Goal: Information Seeking & Learning: Learn about a topic

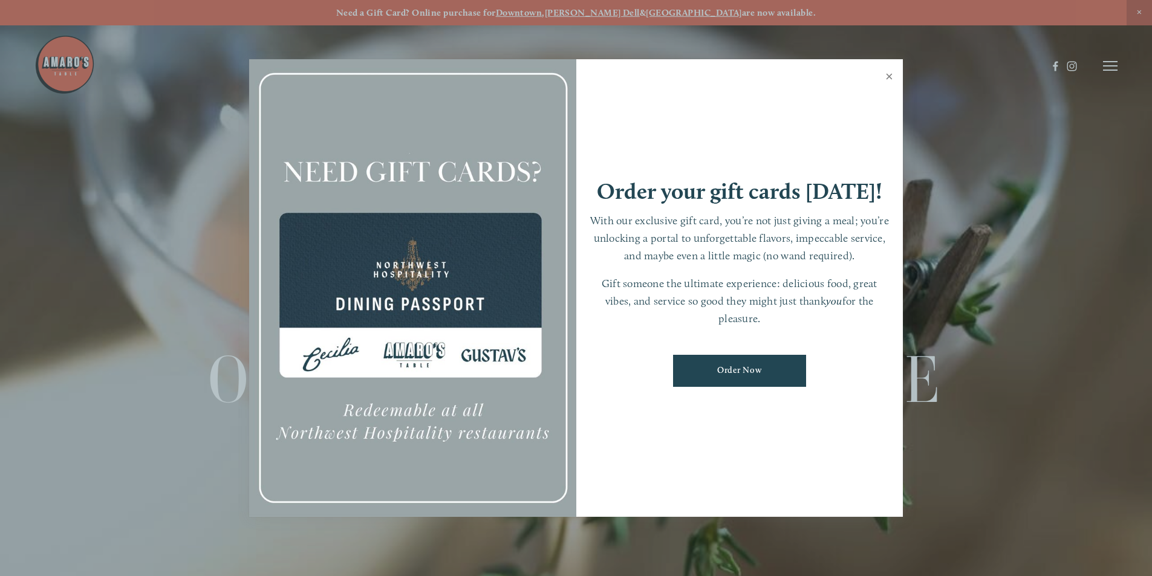
click at [892, 78] on link "Close" at bounding box center [890, 78] width 24 height 34
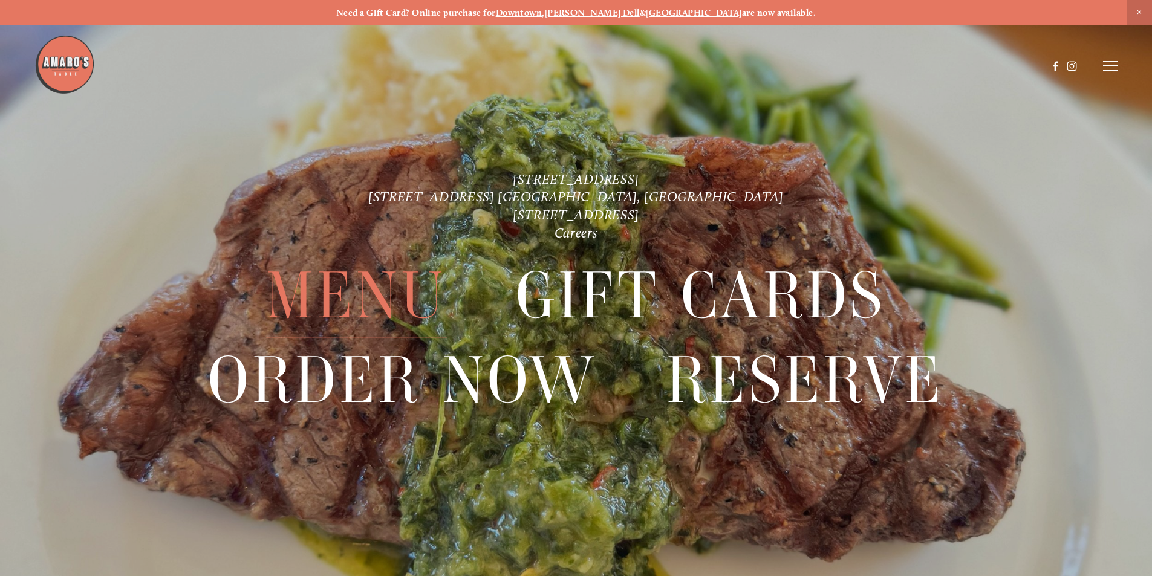
click at [331, 295] on span "Menu" at bounding box center [356, 296] width 180 height 83
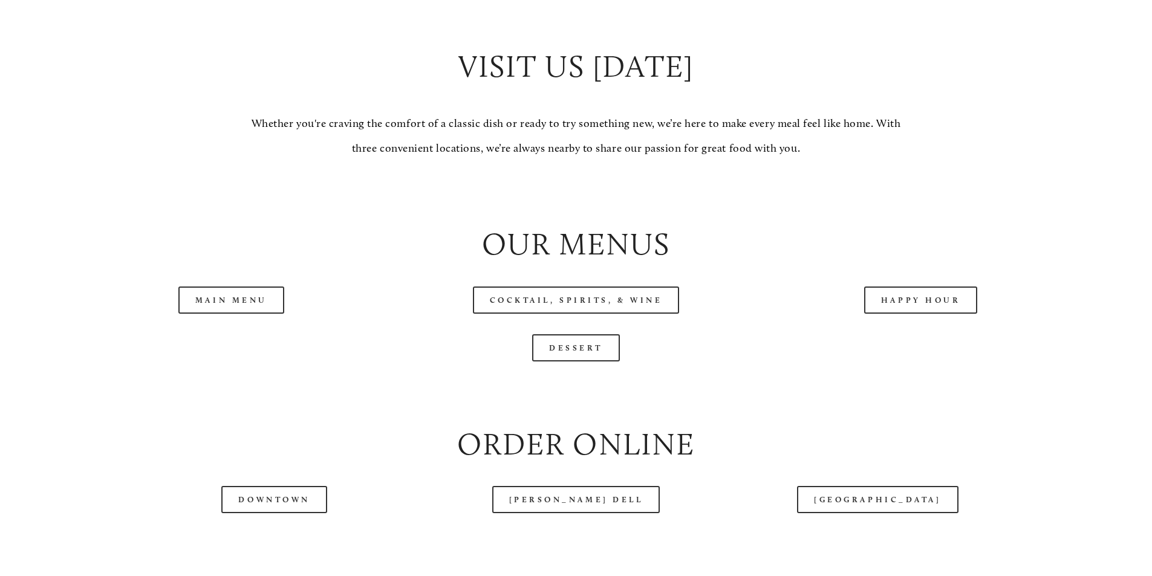
scroll to position [1270, 0]
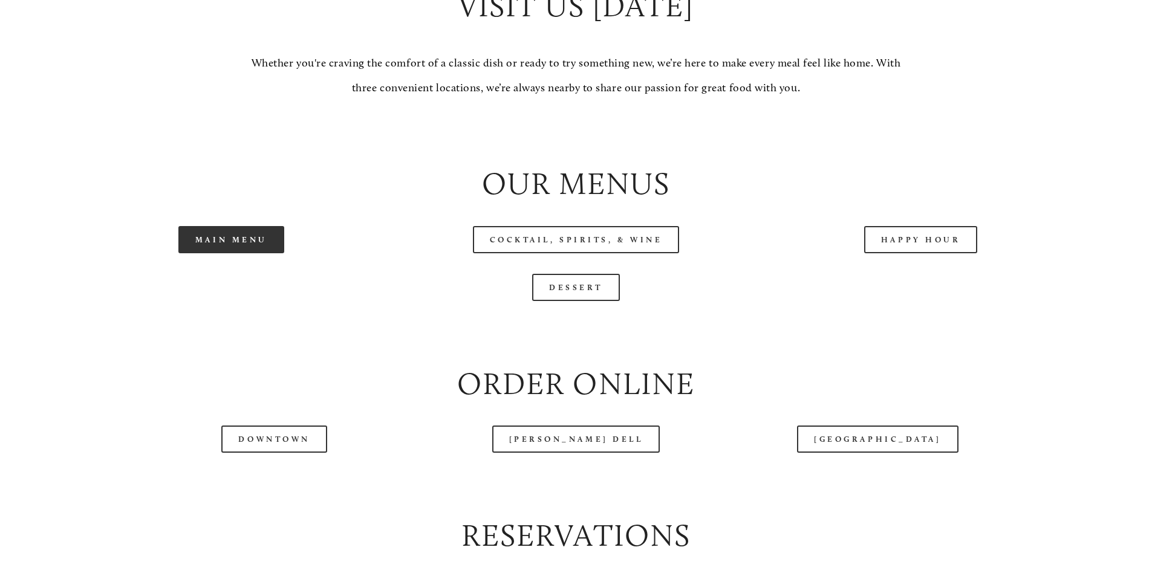
click at [217, 253] on link "Main Menu" at bounding box center [231, 239] width 106 height 27
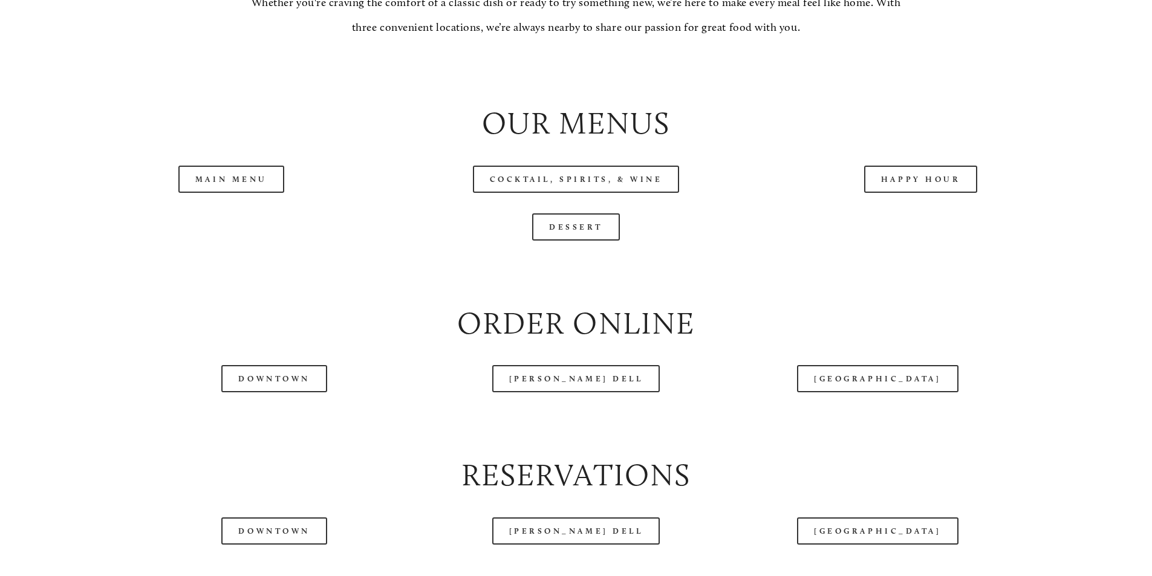
scroll to position [1452, 0]
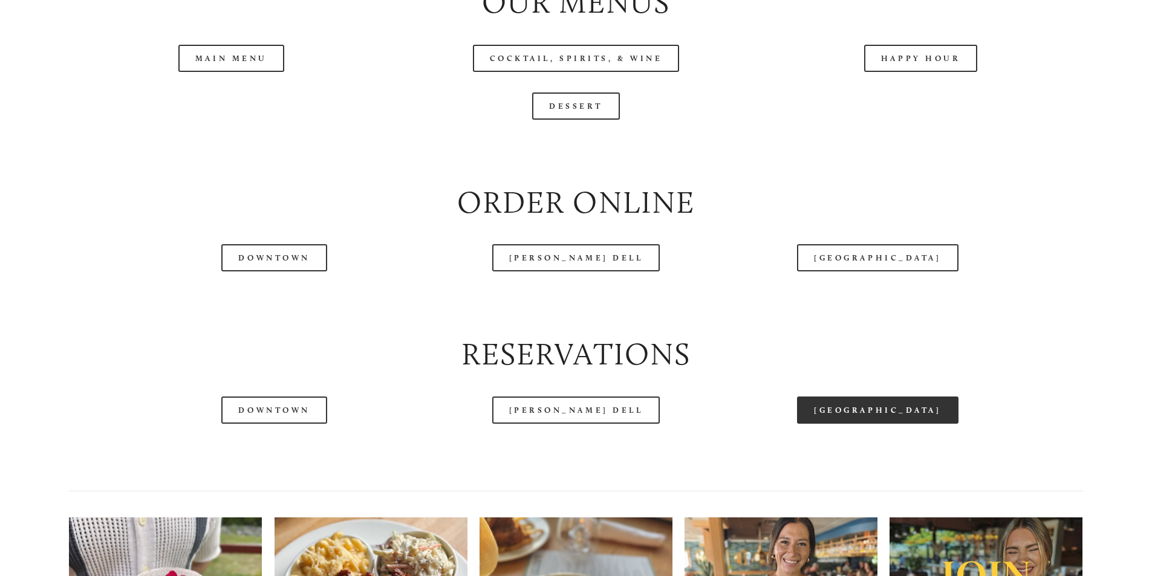
click at [893, 424] on link "[GEOGRAPHIC_DATA]" at bounding box center [877, 410] width 161 height 27
